Goal: Transaction & Acquisition: Purchase product/service

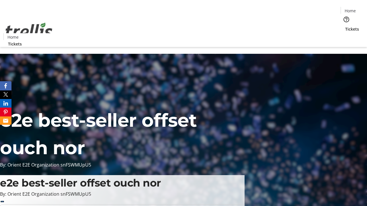
click at [345, 26] on span "Tickets" at bounding box center [352, 29] width 14 height 6
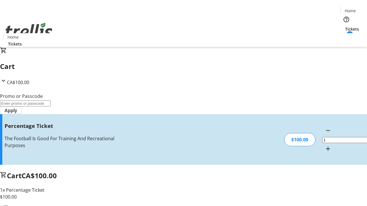
type input "FOO"
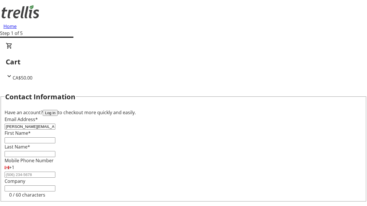
type input "[PERSON_NAME][EMAIL_ADDRESS][DOMAIN_NAME]"
type input "[PERSON_NAME]"
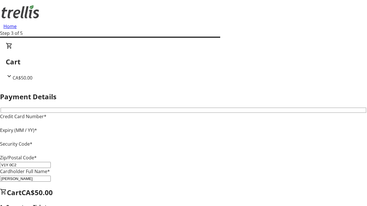
type input "V1Y 0C2"
